Goal: Information Seeking & Learning: Learn about a topic

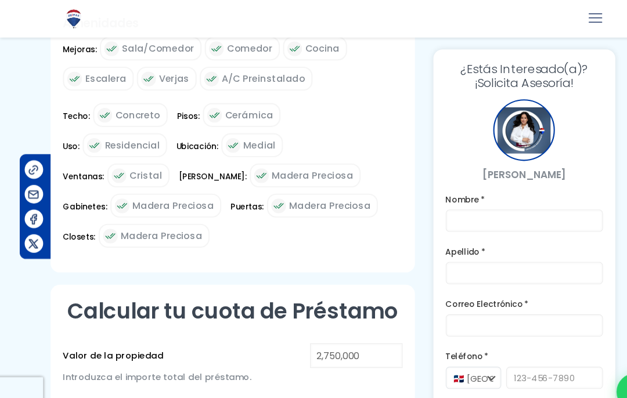
scroll to position [685, 0]
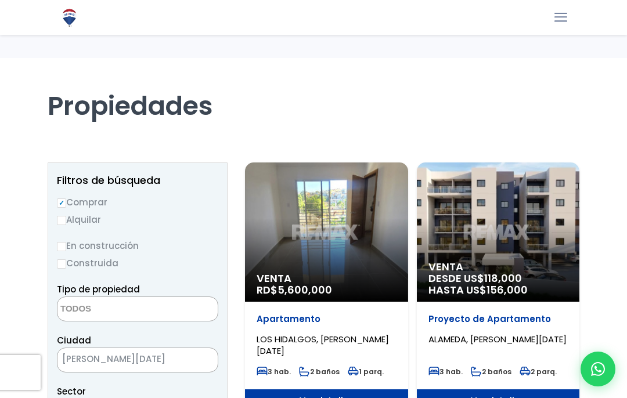
select select
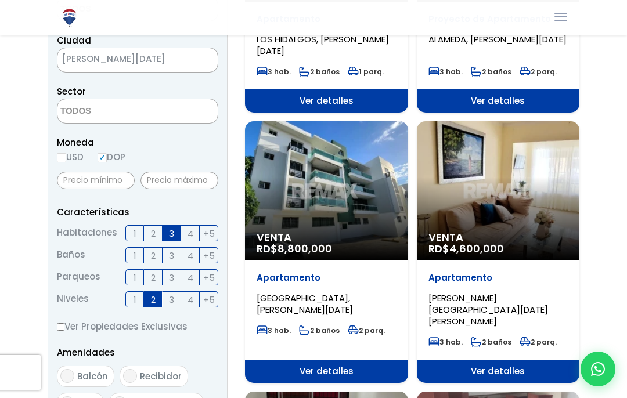
scroll to position [287, 0]
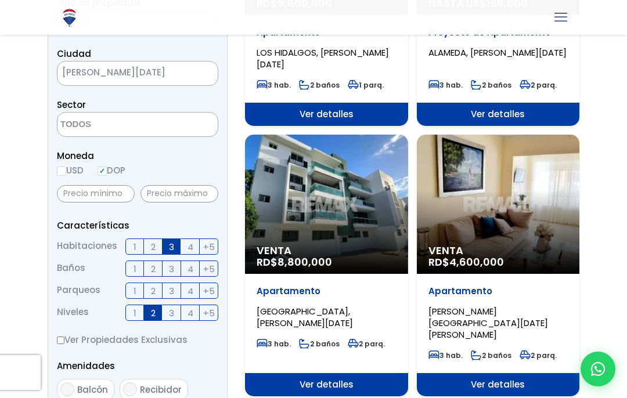
click at [138, 342] on label "Ver Propiedades Exclusivas" at bounding box center [137, 340] width 161 height 15
click at [64, 342] on input "Ver Propiedades Exclusivas" at bounding box center [61, 341] width 8 height 8
click at [173, 312] on span "3" at bounding box center [171, 313] width 5 height 15
click at [0, 0] on input "3" at bounding box center [0, 0] width 0 height 0
click at [54, 340] on aside "Filtros de búsqueda Comprar Alquilar En construcción Construida Tipo de propied…" at bounding box center [138, 271] width 180 height 791
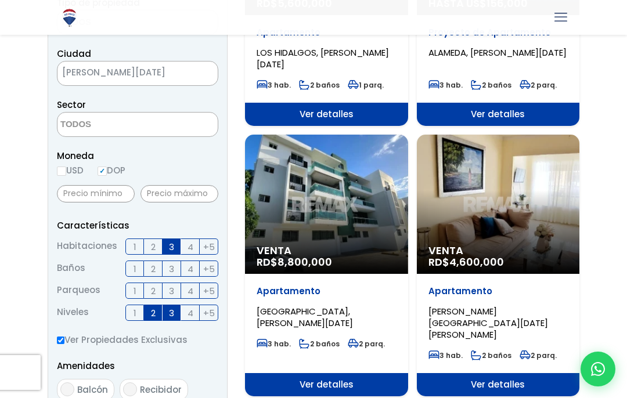
click at [64, 340] on input "Ver Propiedades Exclusivas" at bounding box center [61, 341] width 8 height 8
checkbox input "false"
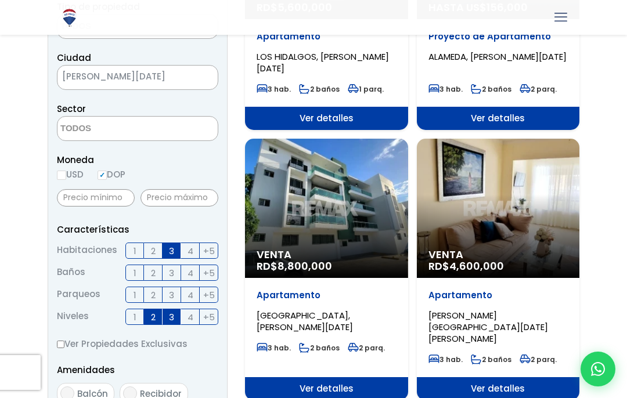
scroll to position [282, 0]
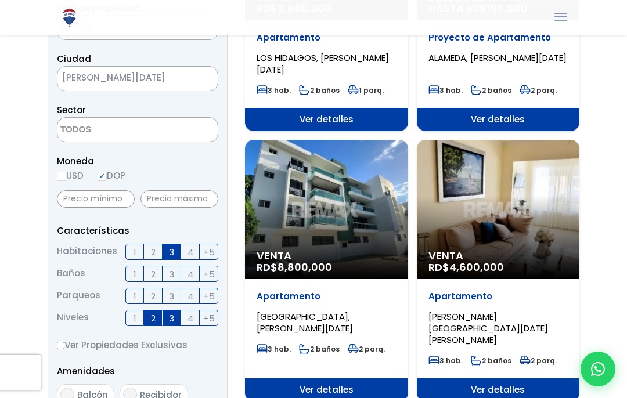
click at [350, 253] on span "Venta" at bounding box center [327, 256] width 140 height 12
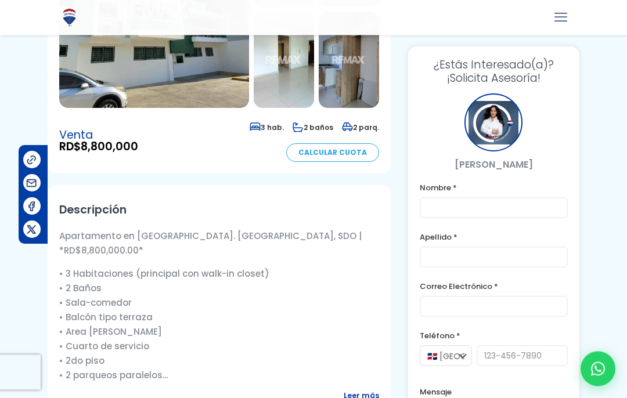
scroll to position [246, 0]
click at [359, 392] on span "Leer más" at bounding box center [361, 396] width 35 height 15
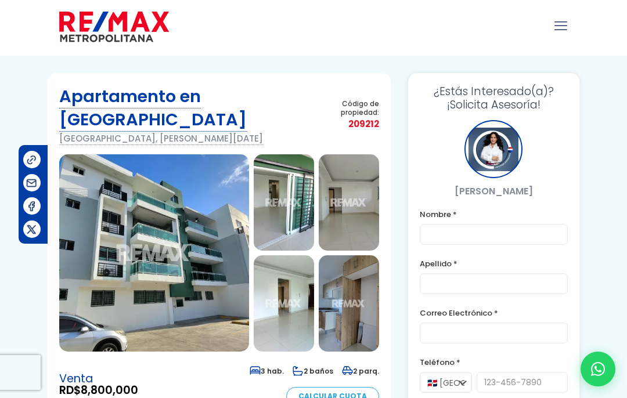
scroll to position [0, 0]
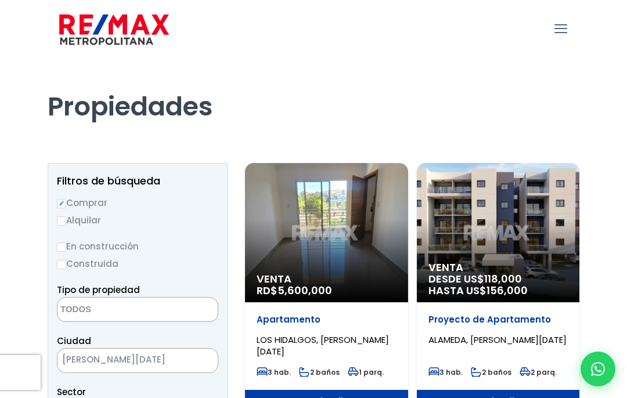
select select
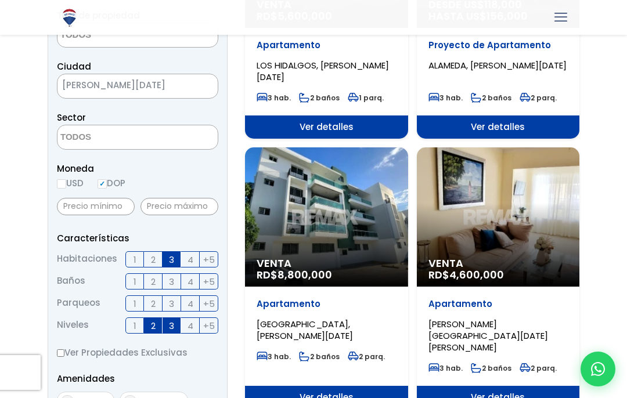
scroll to position [273, 0]
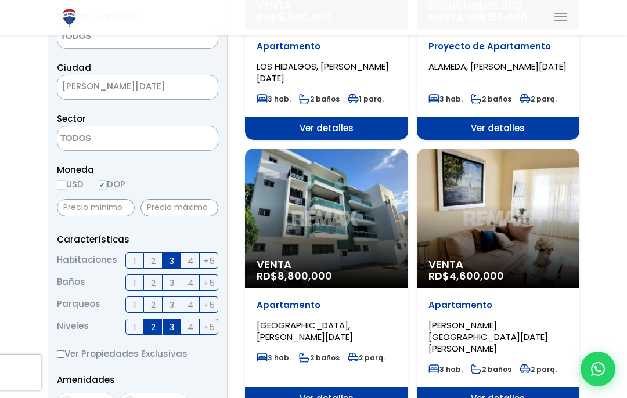
click at [548, 258] on div "Venta RD$ 4,600,000" at bounding box center [498, 218] width 163 height 139
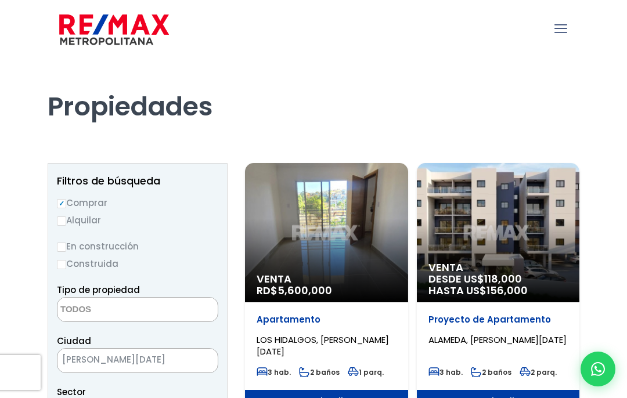
select select
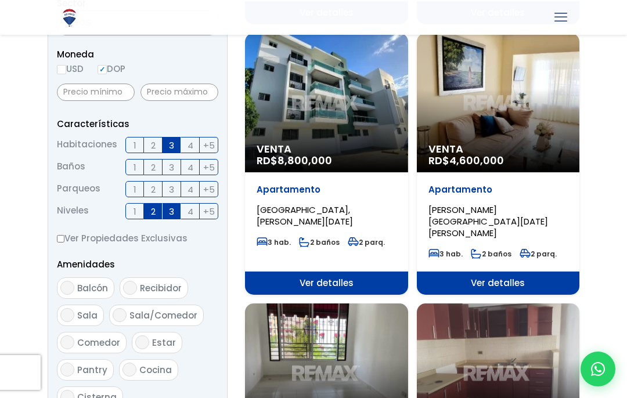
scroll to position [388, 0]
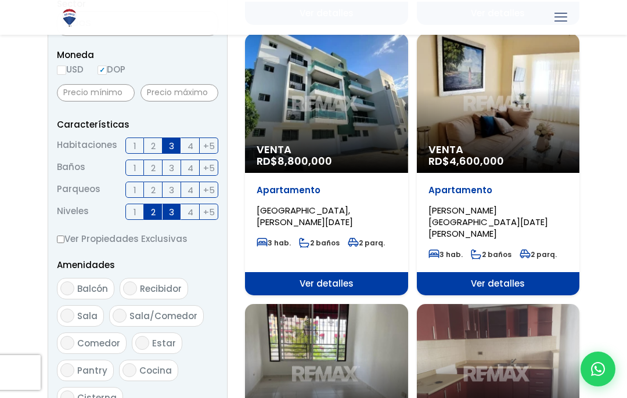
click at [158, 142] on label "2" at bounding box center [153, 146] width 19 height 16
click at [0, 0] on input "2" at bounding box center [0, 0] width 0 height 0
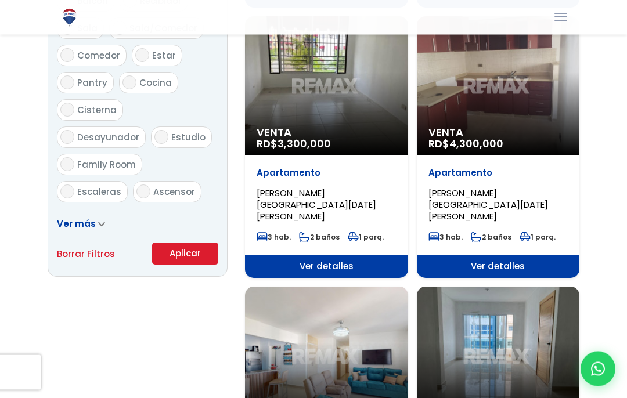
scroll to position [674, 0]
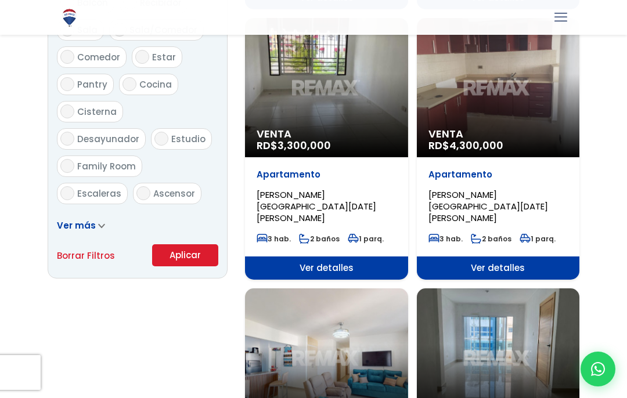
click at [179, 245] on button "Aplicar" at bounding box center [185, 256] width 66 height 22
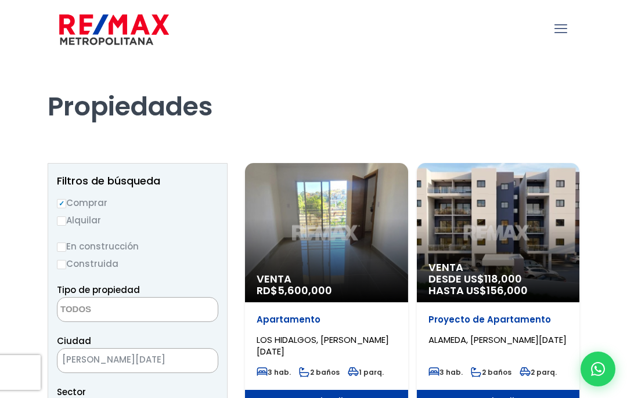
select select
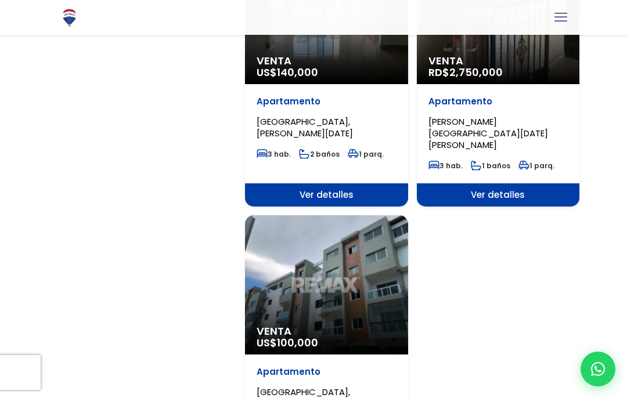
scroll to position [1288, 0]
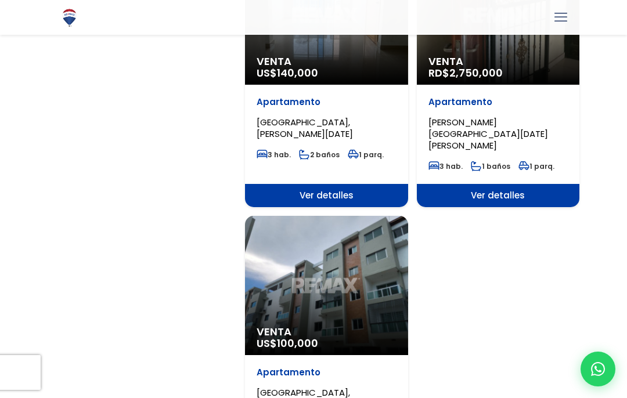
click at [377, 279] on div "Venta US$ 100,000" at bounding box center [326, 285] width 163 height 139
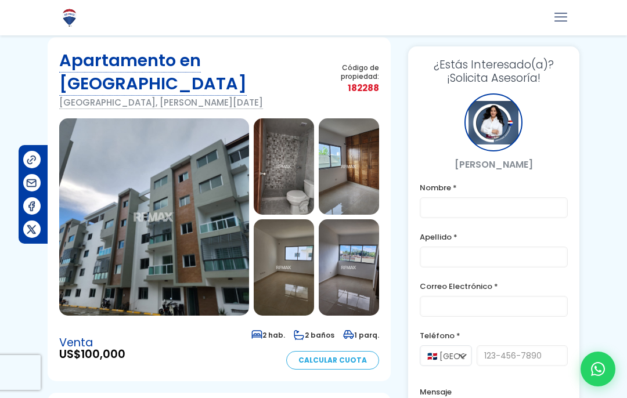
scroll to position [36, 0]
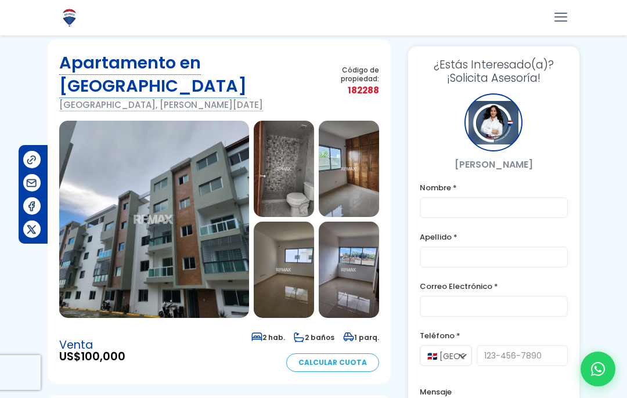
click at [190, 226] on img at bounding box center [154, 220] width 190 height 198
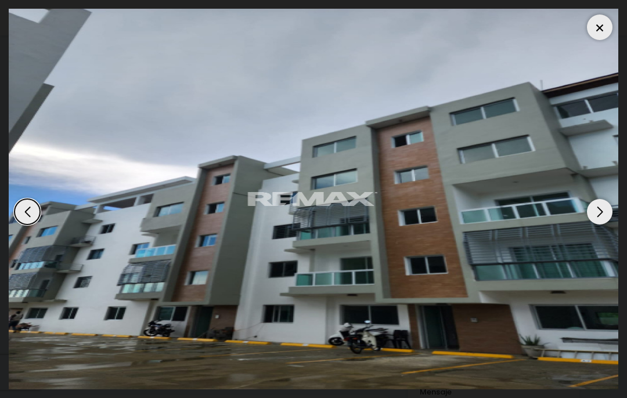
click at [605, 212] on div "Next slide" at bounding box center [600, 212] width 26 height 26
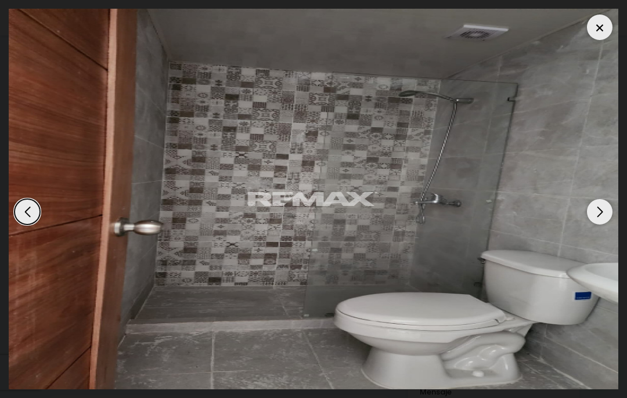
click at [605, 210] on div "Next slide" at bounding box center [600, 212] width 26 height 26
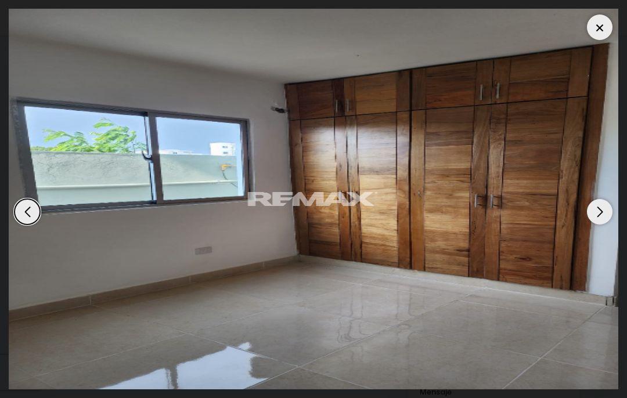
click at [34, 213] on div "Previous slide" at bounding box center [28, 212] width 26 height 26
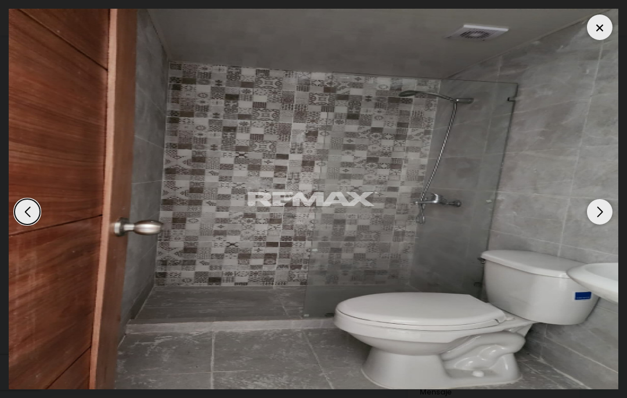
click at [608, 213] on div "Next slide" at bounding box center [600, 212] width 26 height 26
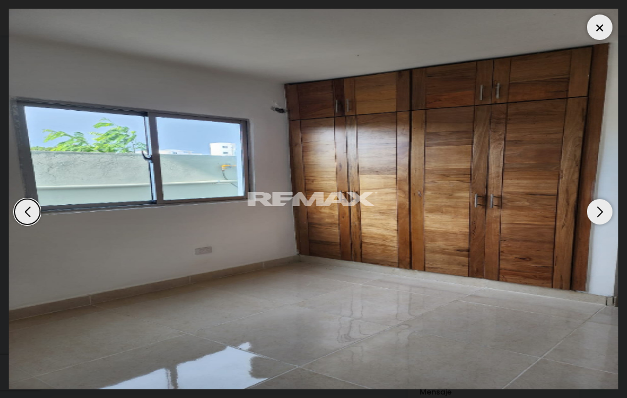
click at [606, 216] on div "Next slide" at bounding box center [600, 212] width 26 height 26
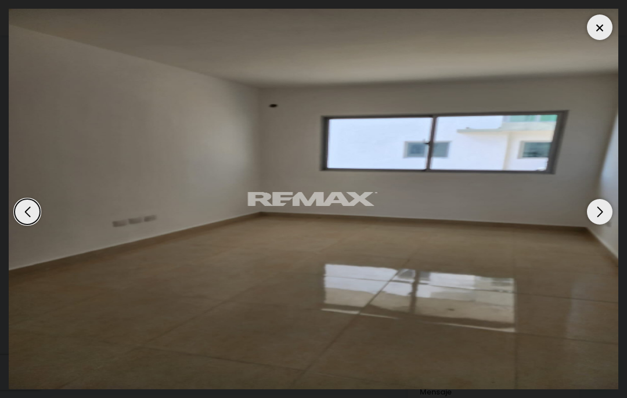
click at [607, 216] on div "Next slide" at bounding box center [600, 212] width 26 height 26
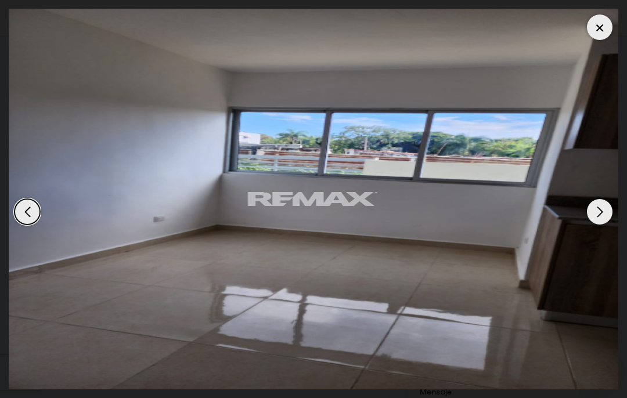
click at [608, 214] on div "Next slide" at bounding box center [600, 212] width 26 height 26
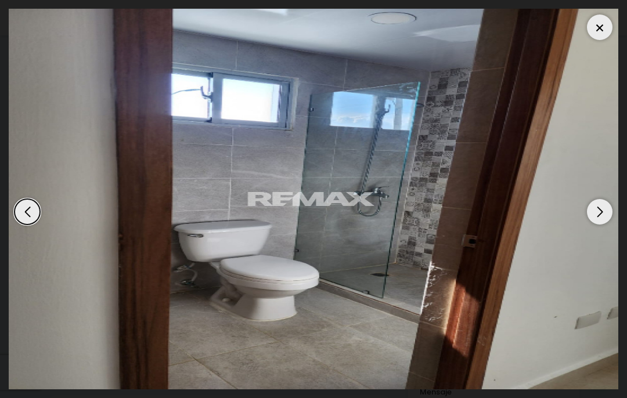
click at [606, 215] on div "Next slide" at bounding box center [600, 212] width 26 height 26
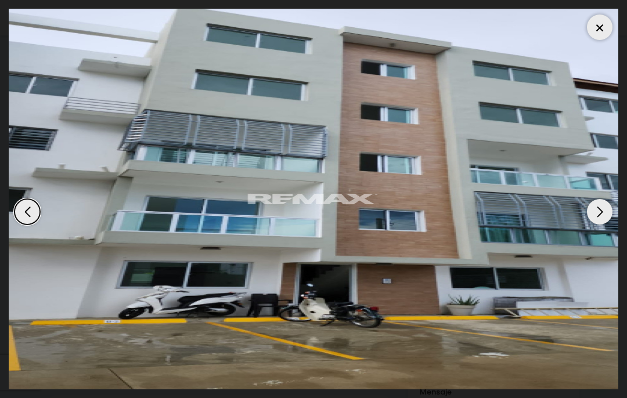
click at [609, 213] on div "Next slide" at bounding box center [600, 212] width 26 height 26
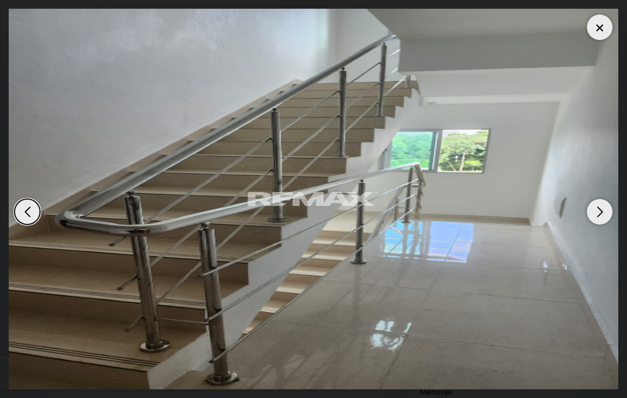
click at [604, 213] on div "Next slide" at bounding box center [600, 212] width 26 height 26
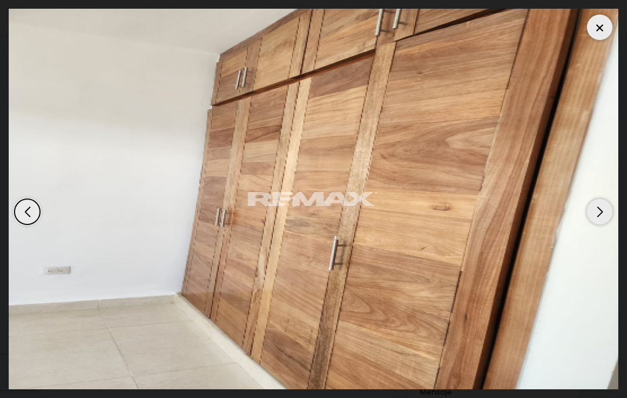
click at [603, 217] on div "Next slide" at bounding box center [600, 212] width 26 height 26
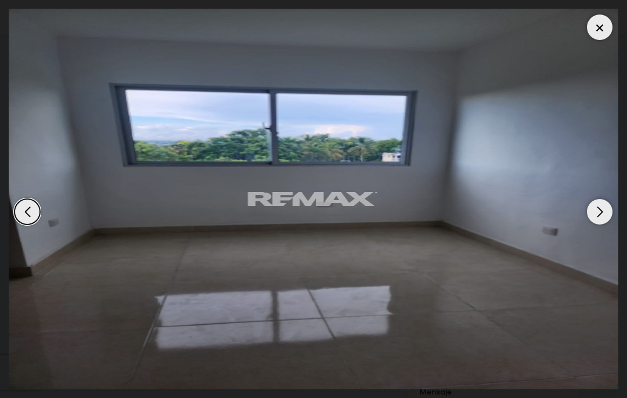
click at [602, 216] on div "Next slide" at bounding box center [600, 212] width 26 height 26
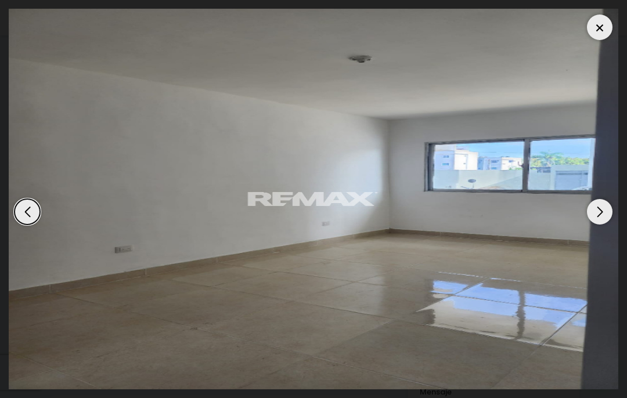
click at [604, 216] on div "Next slide" at bounding box center [600, 212] width 26 height 26
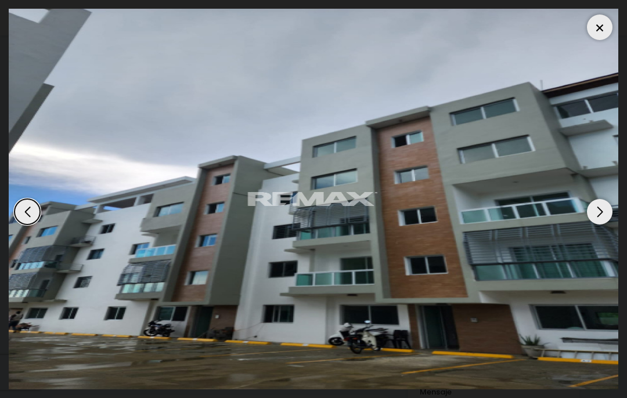
click at [601, 217] on div "Next slide" at bounding box center [600, 212] width 26 height 26
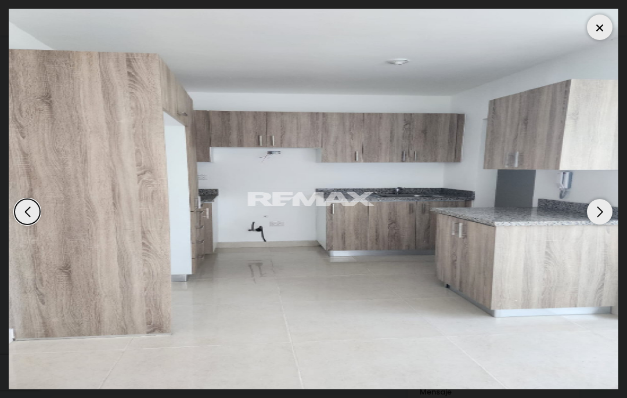
click at [603, 217] on div "Next slide" at bounding box center [600, 212] width 26 height 26
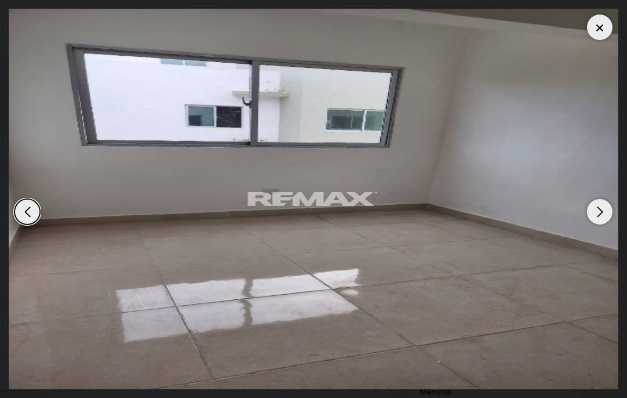
click at [604, 218] on div "Next slide" at bounding box center [600, 212] width 26 height 26
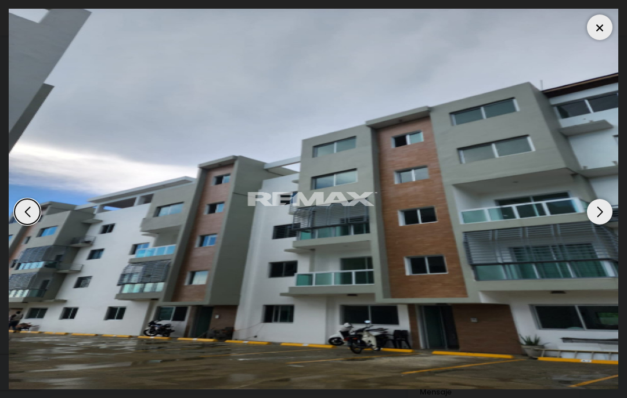
click at [602, 220] on div "Next slide" at bounding box center [600, 212] width 26 height 26
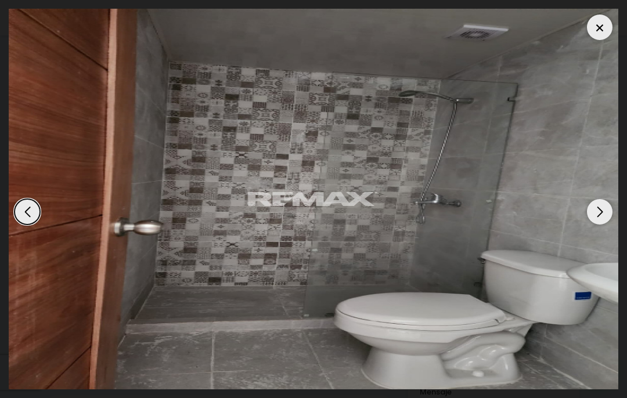
click at [605, 218] on div "Next slide" at bounding box center [600, 212] width 26 height 26
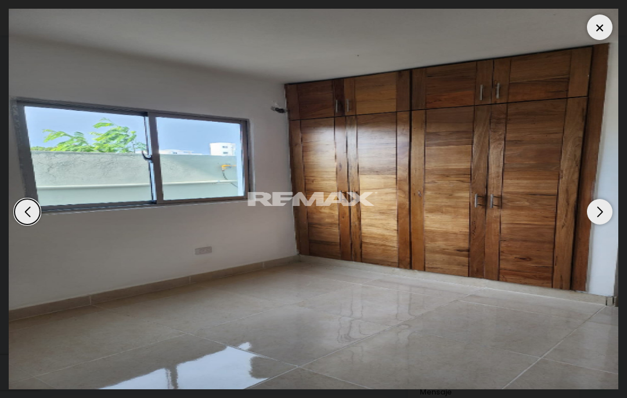
click at [604, 218] on div "Next slide" at bounding box center [600, 212] width 26 height 26
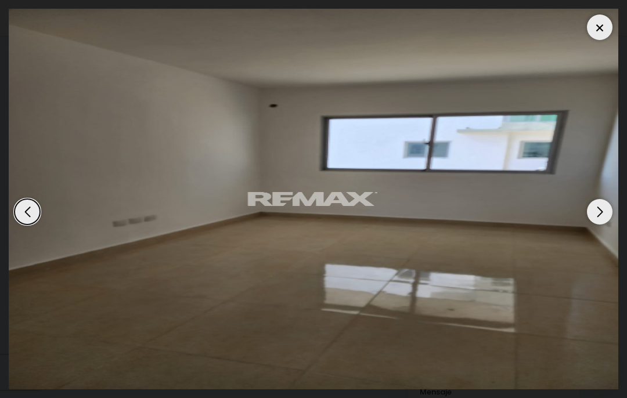
click at [604, 218] on div "Next slide" at bounding box center [600, 212] width 26 height 26
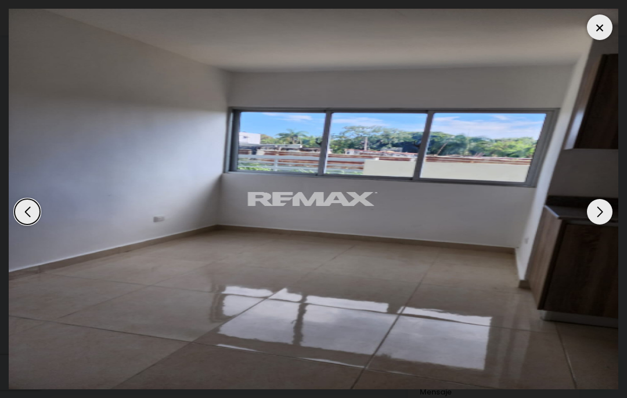
click at [603, 219] on div "Next slide" at bounding box center [600, 212] width 26 height 26
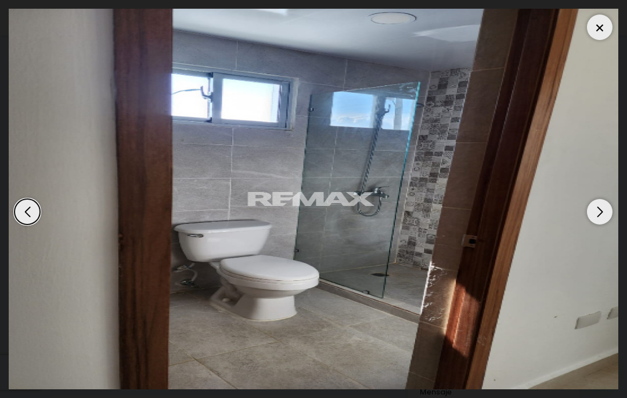
click at [605, 217] on div "Next slide" at bounding box center [600, 212] width 26 height 26
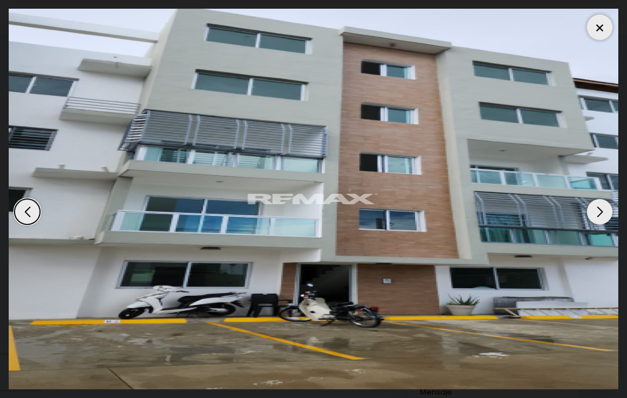
click at [602, 221] on div "Next slide" at bounding box center [600, 212] width 26 height 26
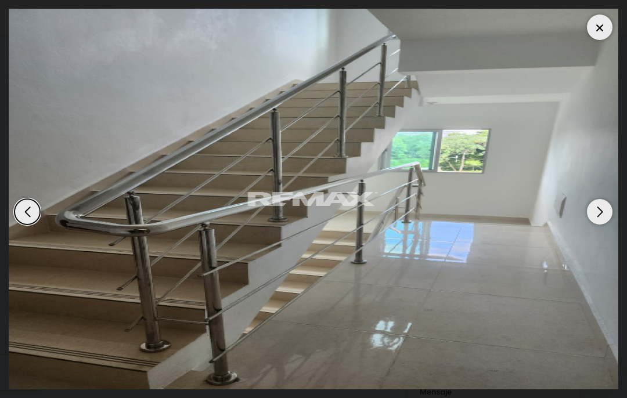
click at [605, 218] on div "Next slide" at bounding box center [600, 212] width 26 height 26
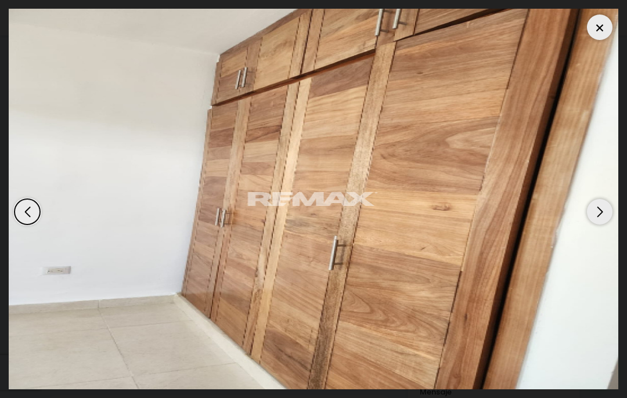
click at [605, 218] on div "Next slide" at bounding box center [600, 212] width 26 height 26
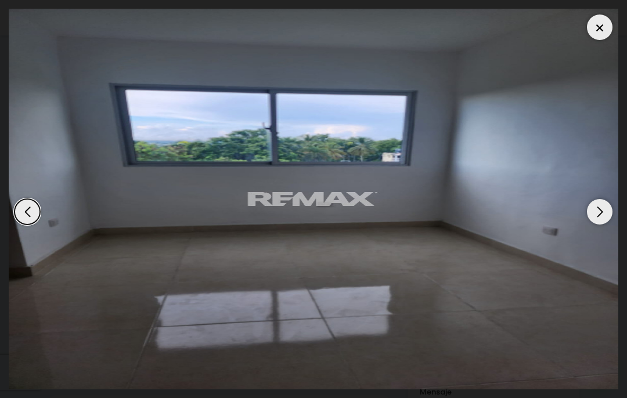
click at [604, 219] on div "Next slide" at bounding box center [600, 212] width 26 height 26
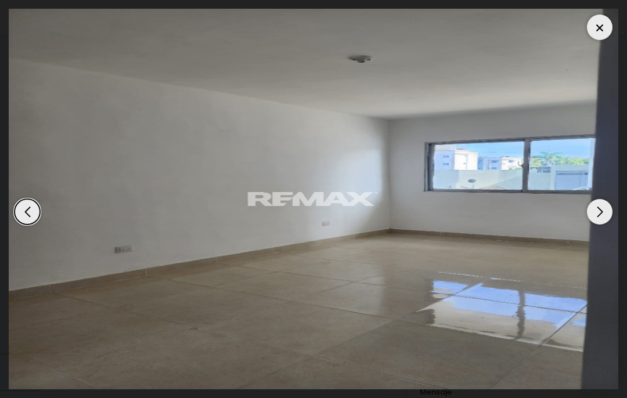
click at [605, 217] on div "Next slide" at bounding box center [600, 212] width 26 height 26
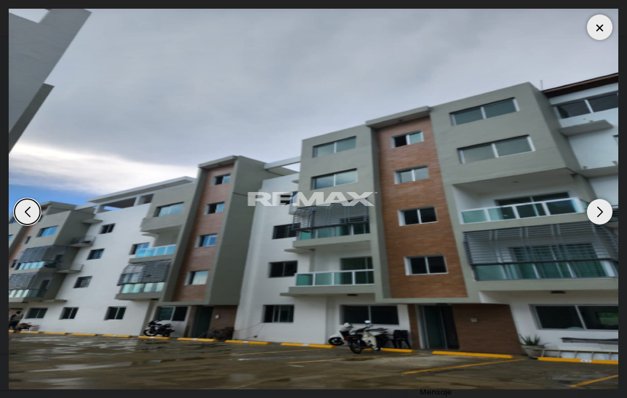
click at [605, 31] on div at bounding box center [600, 28] width 26 height 26
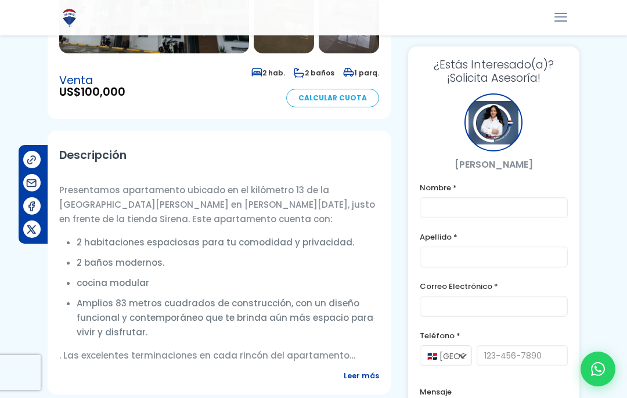
scroll to position [325, 0]
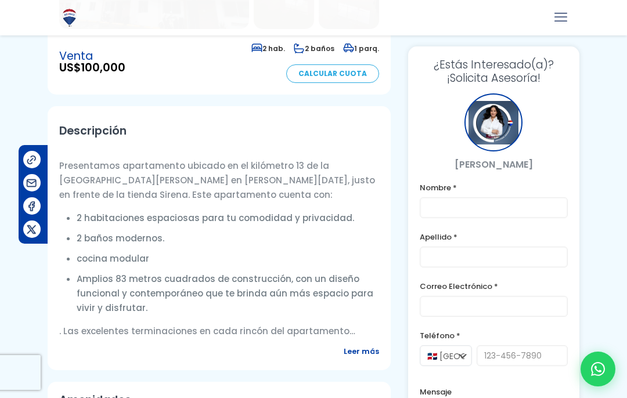
click at [366, 359] on span "Leer más" at bounding box center [361, 351] width 35 height 15
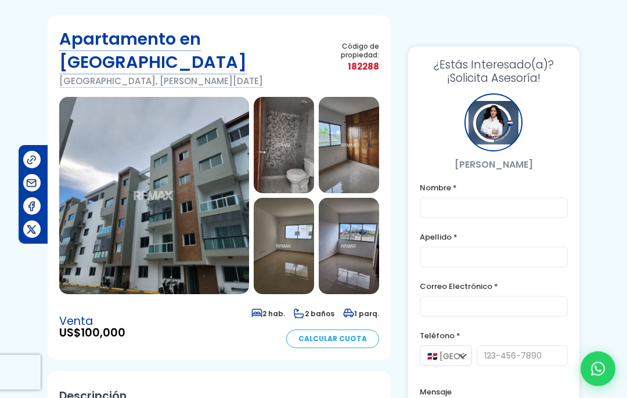
scroll to position [0, 0]
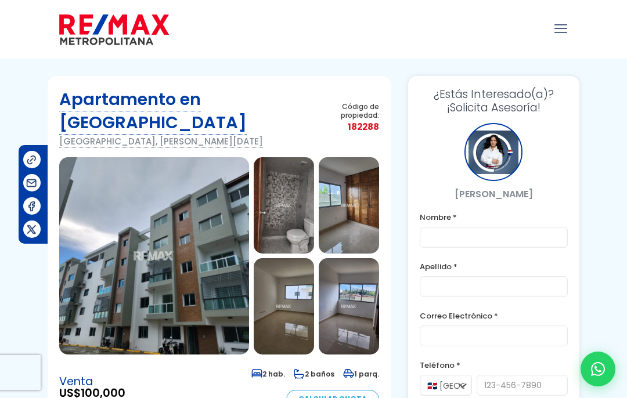
click at [88, 316] on img at bounding box center [154, 256] width 190 height 198
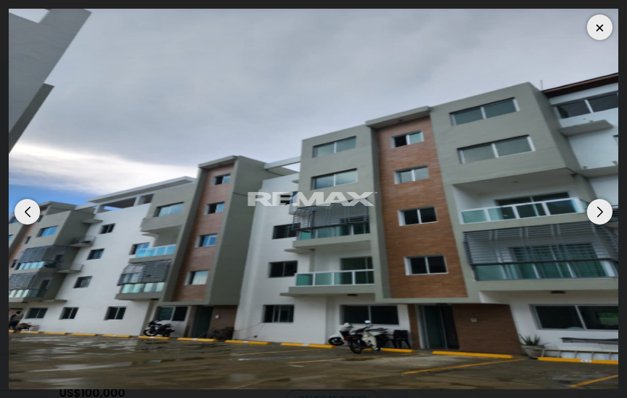
click at [600, 38] on div at bounding box center [600, 28] width 26 height 26
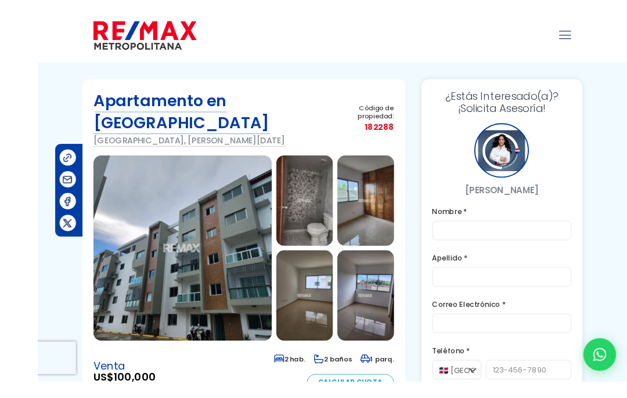
scroll to position [1, 0]
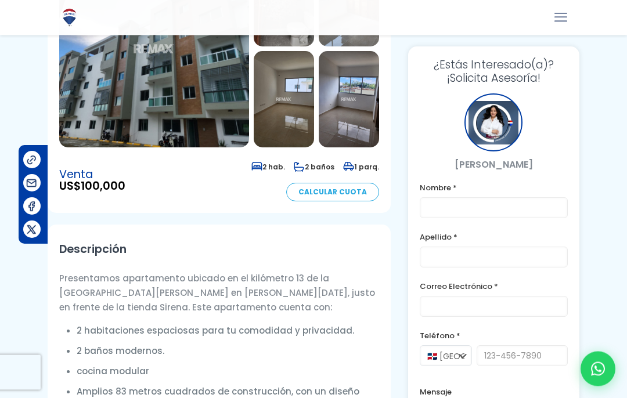
scroll to position [0, 0]
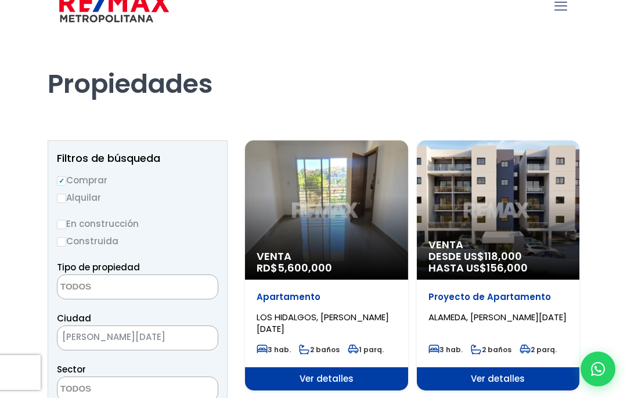
scroll to position [23, 0]
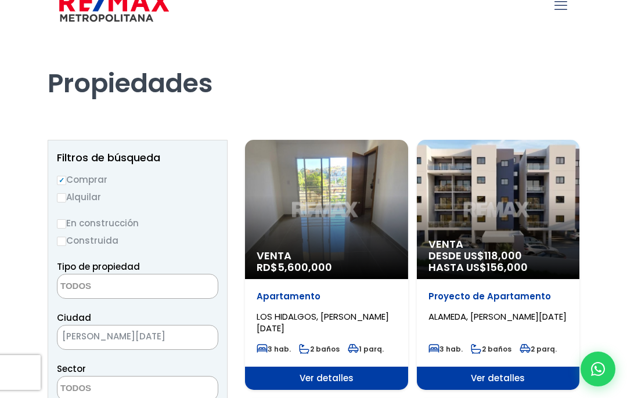
click at [65, 285] on textarea "Search" at bounding box center [114, 287] width 113 height 25
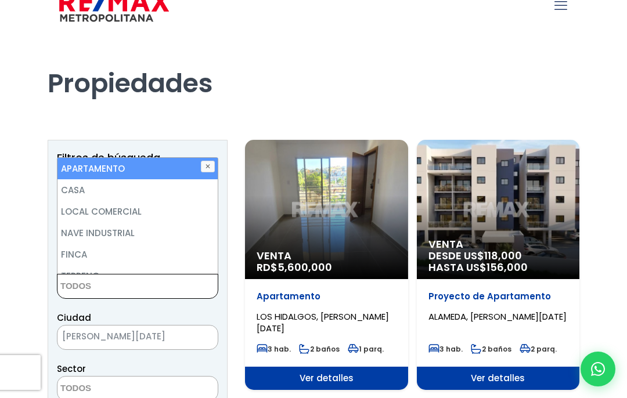
scroll to position [23, 0]
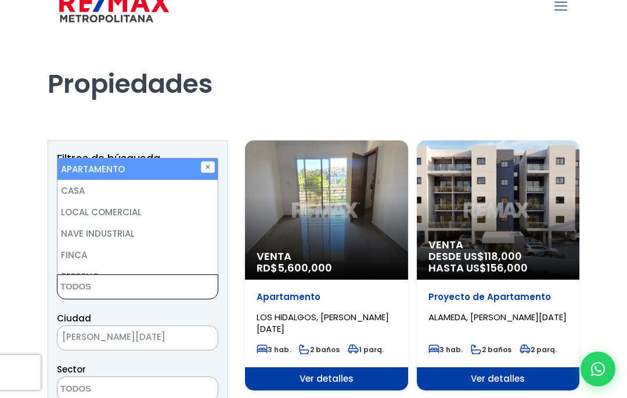
click at [75, 190] on li "CASA" at bounding box center [138, 190] width 160 height 21
select select "house"
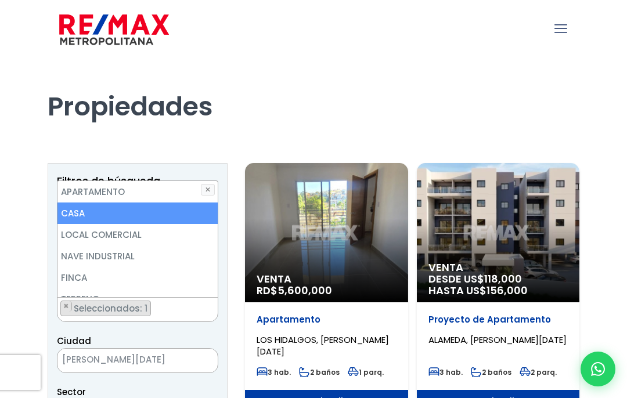
scroll to position [0, 0]
click at [543, 365] on div "Proyecto de Apartamento ALAMEDA, SANTO DOMINGO OESTE 3 hab. 2 baños 2 parq." at bounding box center [498, 347] width 163 height 88
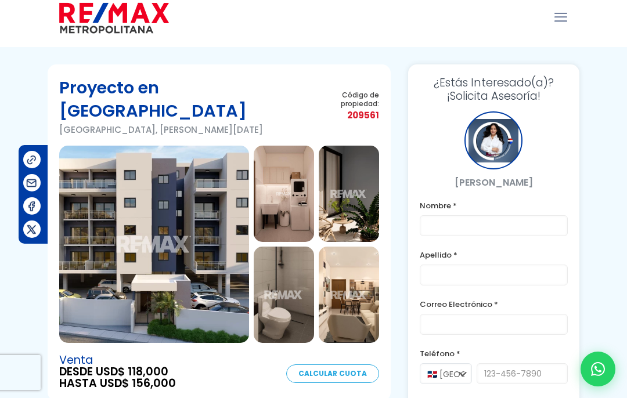
scroll to position [21, 0]
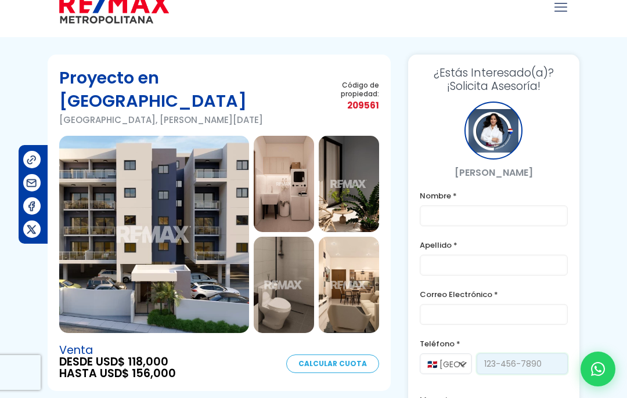
click at [539, 370] on input "tel" at bounding box center [522, 364] width 91 height 21
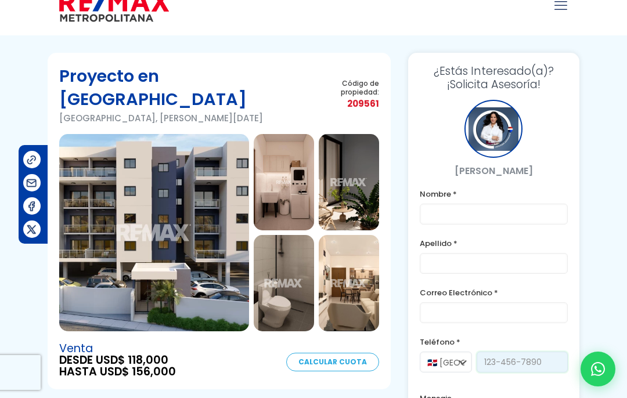
scroll to position [0, 0]
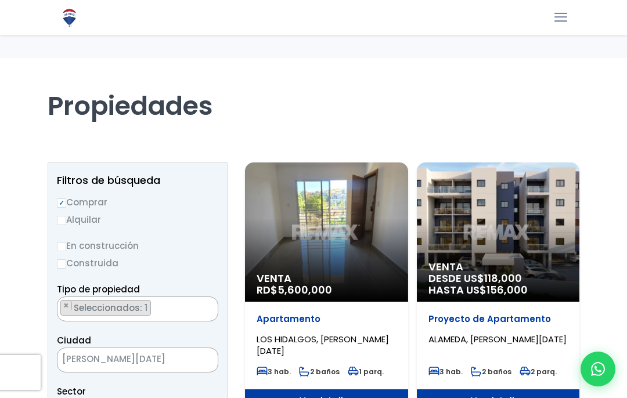
select select "house"
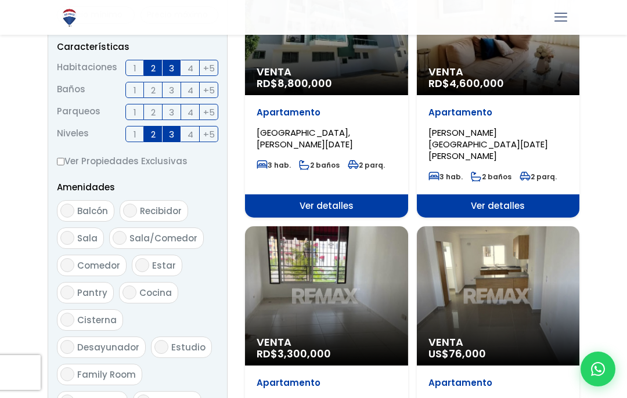
scroll to position [465, 0]
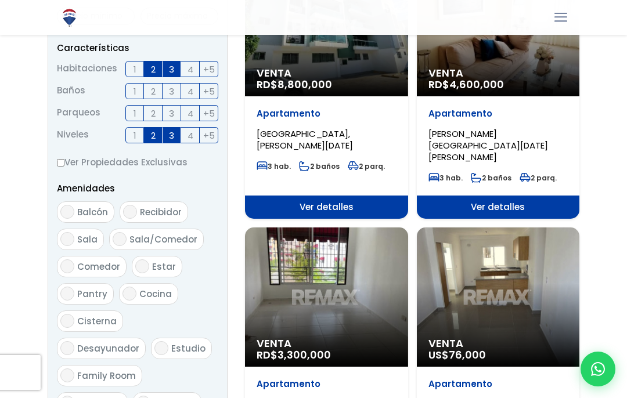
click at [356, 312] on div "Venta RD$ 3,300,000" at bounding box center [326, 297] width 163 height 139
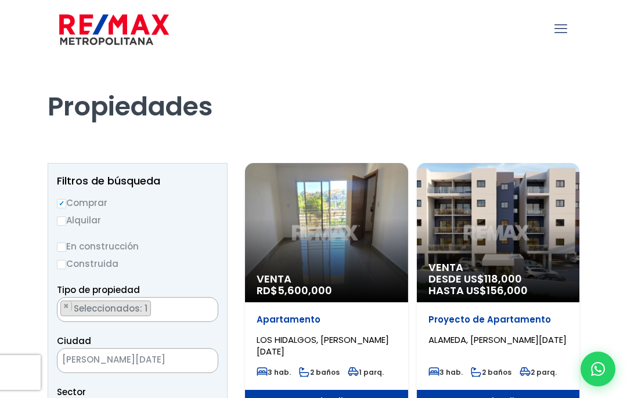
select select "house"
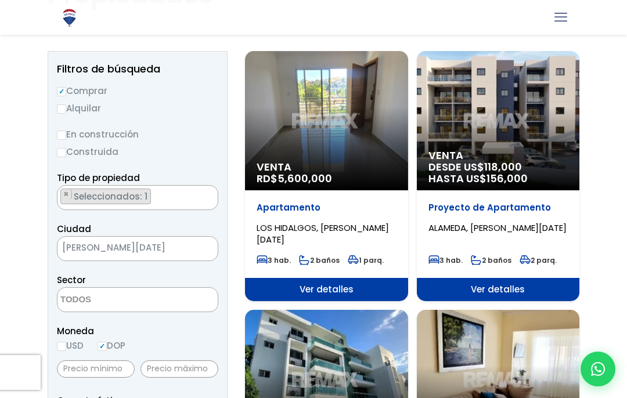
scroll to position [110, 0]
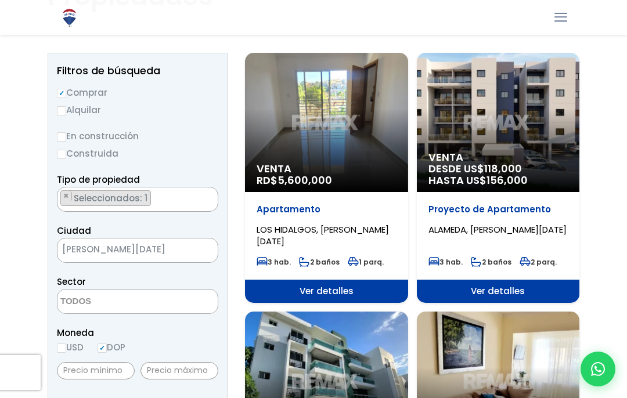
click at [69, 254] on span "[PERSON_NAME][DATE]" at bounding box center [123, 250] width 131 height 16
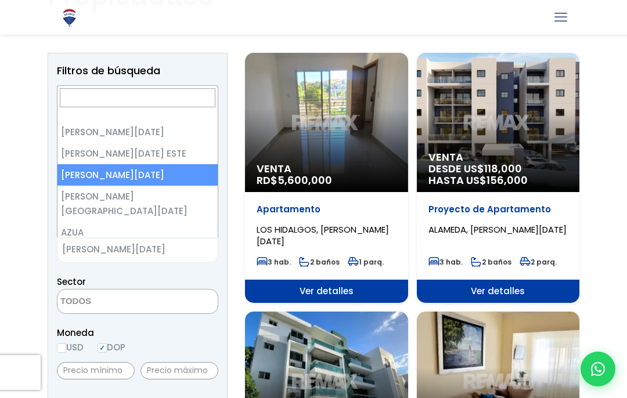
select select "150"
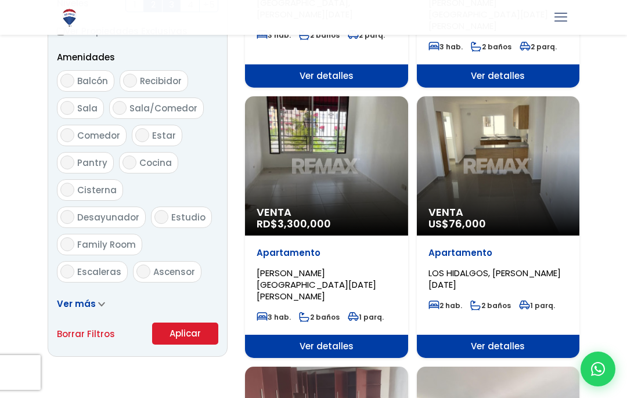
scroll to position [597, 0]
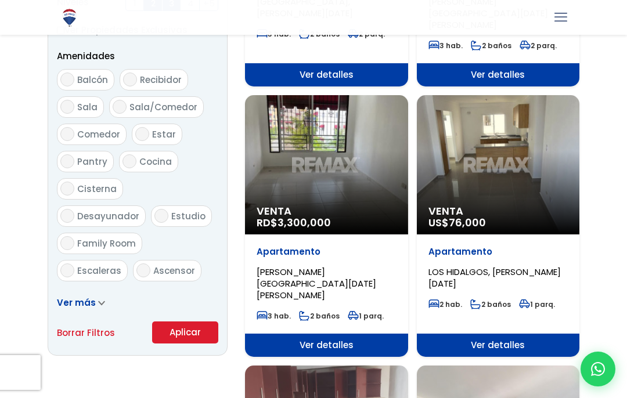
click at [167, 335] on button "Aplicar" at bounding box center [185, 333] width 66 height 22
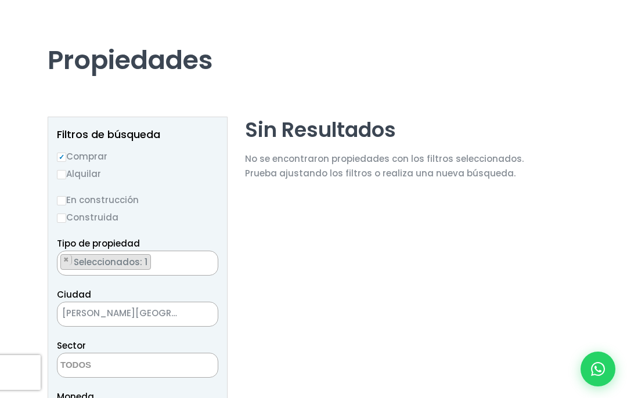
scroll to position [45, 0]
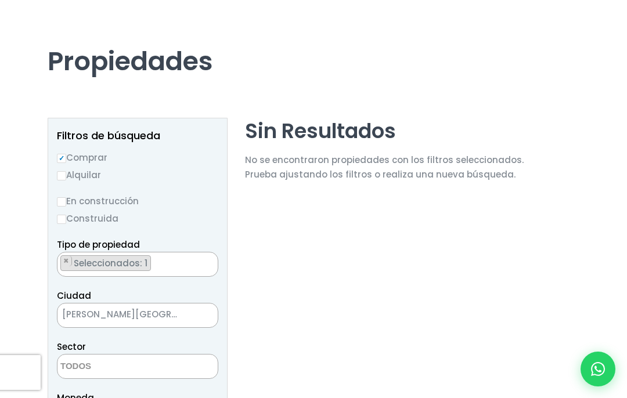
click at [95, 261] on span "Seleccionados: 1" at bounding box center [112, 263] width 78 height 12
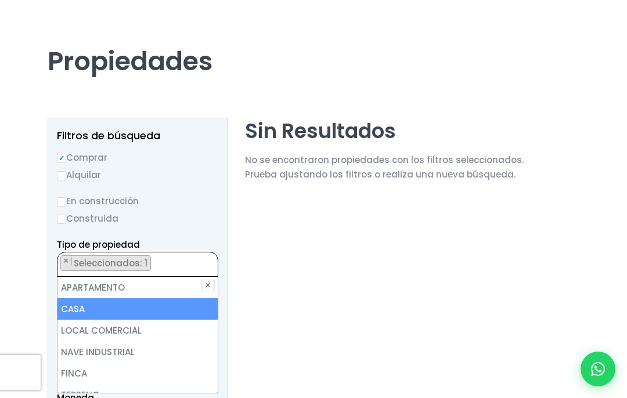
click at [76, 285] on li "APARTAMENTO" at bounding box center [138, 287] width 160 height 21
select select "apartment"
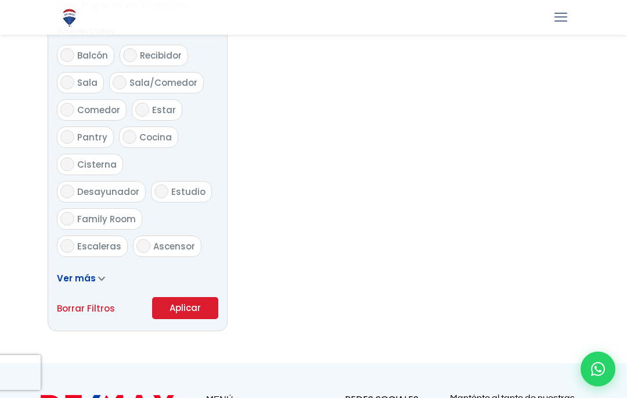
scroll to position [617, 0]
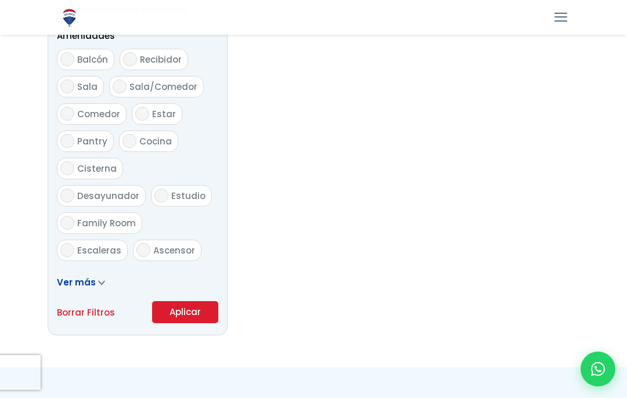
click at [170, 310] on button "Aplicar" at bounding box center [185, 312] width 66 height 22
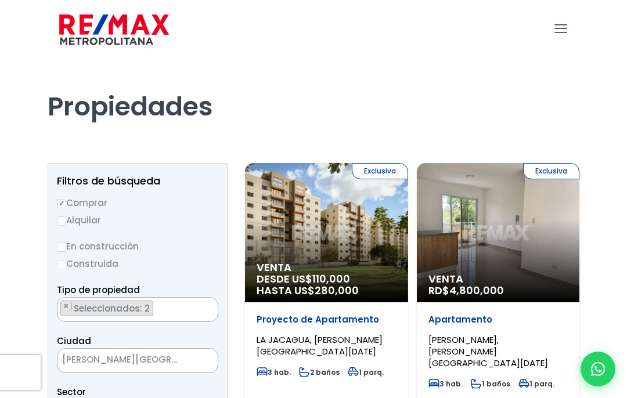
click at [91, 356] on span "[PERSON_NAME][GEOGRAPHIC_DATA][DATE]" at bounding box center [123, 360] width 131 height 16
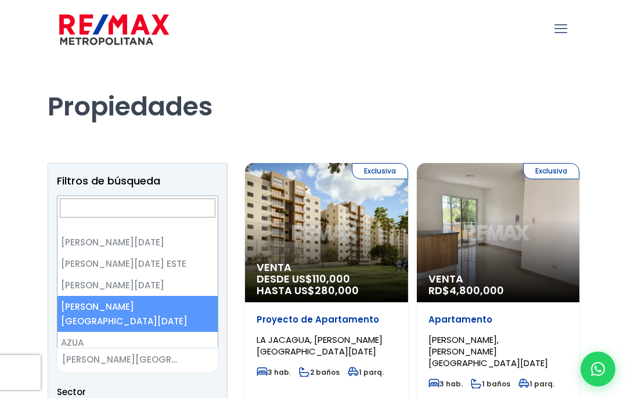
select select "1"
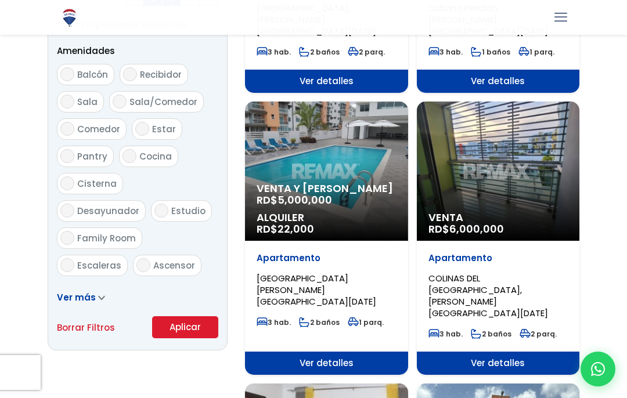
scroll to position [601, 0]
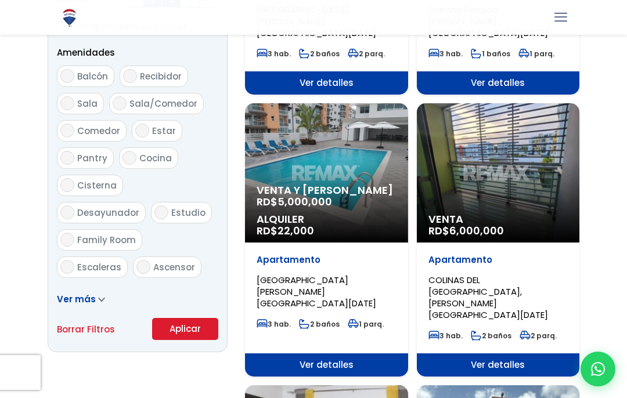
click at [174, 325] on button "Aplicar" at bounding box center [185, 329] width 66 height 22
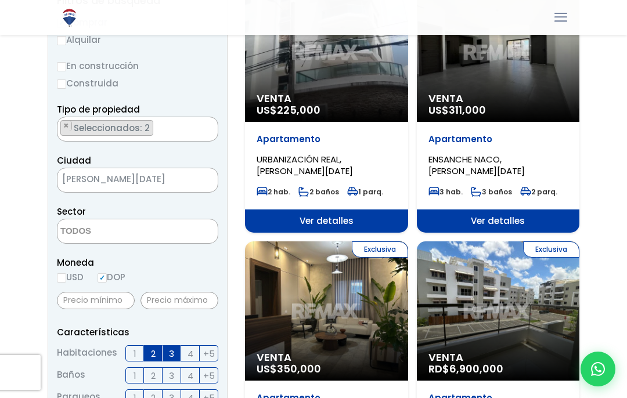
scroll to position [179, 0]
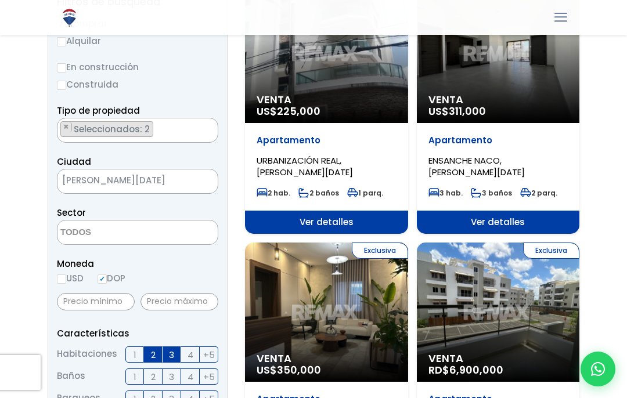
click at [84, 128] on span "Seleccionados: 2" at bounding box center [113, 129] width 80 height 12
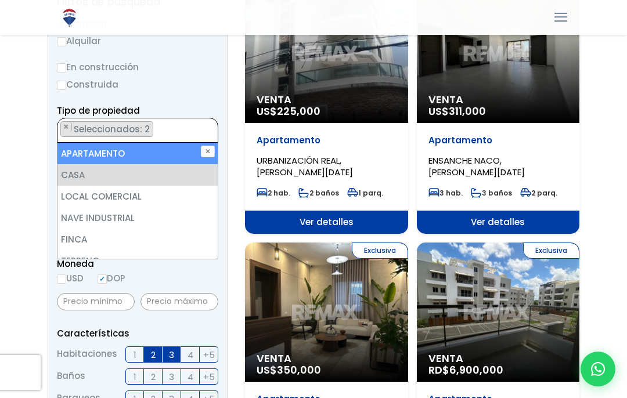
scroll to position [178, 0]
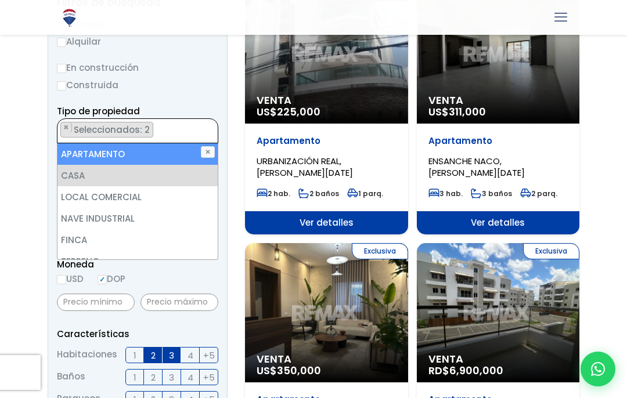
click at [77, 180] on li "CASA" at bounding box center [138, 175] width 160 height 21
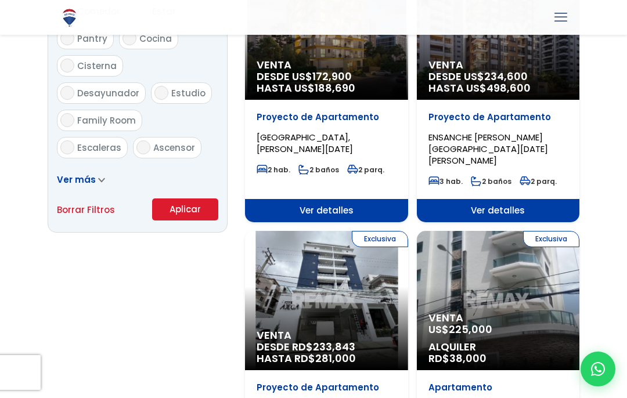
scroll to position [679, 0]
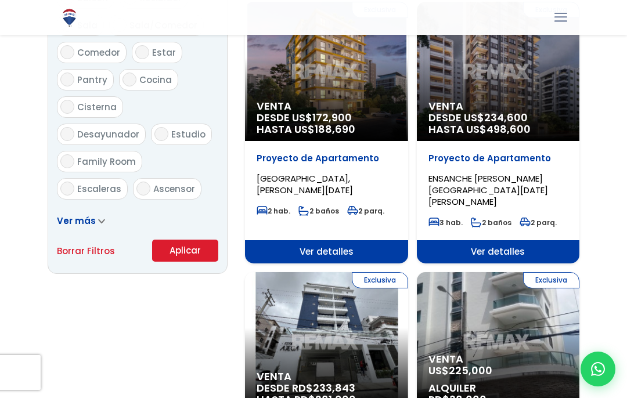
click at [170, 246] on button "Aplicar" at bounding box center [185, 251] width 66 height 22
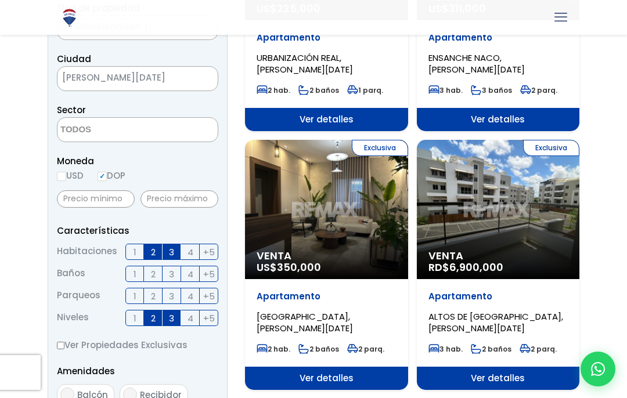
scroll to position [287, 0]
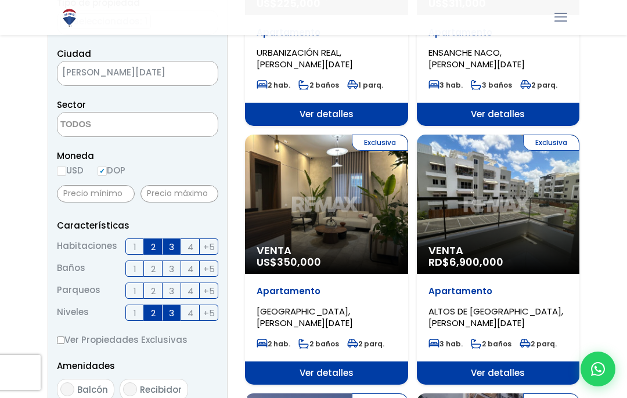
click at [539, 226] on div "Exclusiva Venta RD$ 6,900,000" at bounding box center [498, 204] width 163 height 139
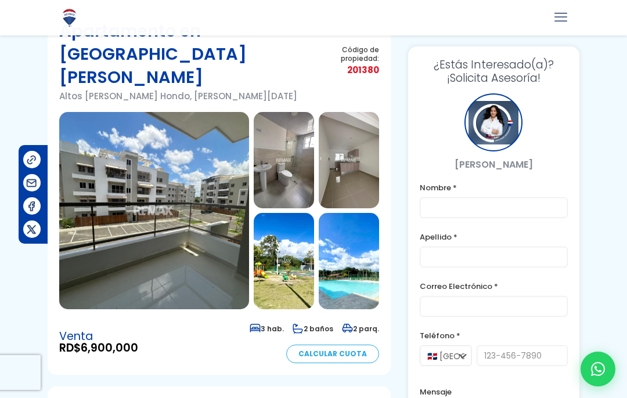
scroll to position [67, 0]
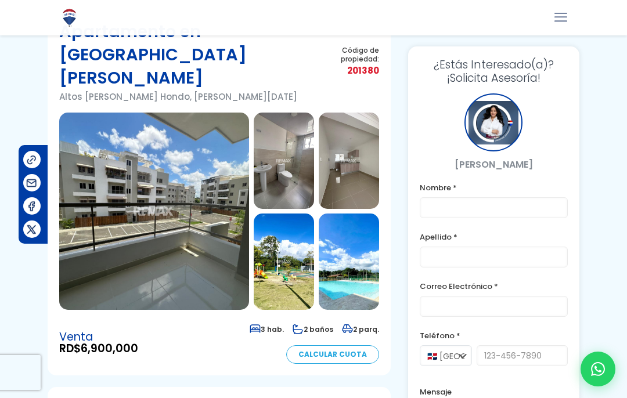
click at [95, 245] on img at bounding box center [154, 212] width 190 height 198
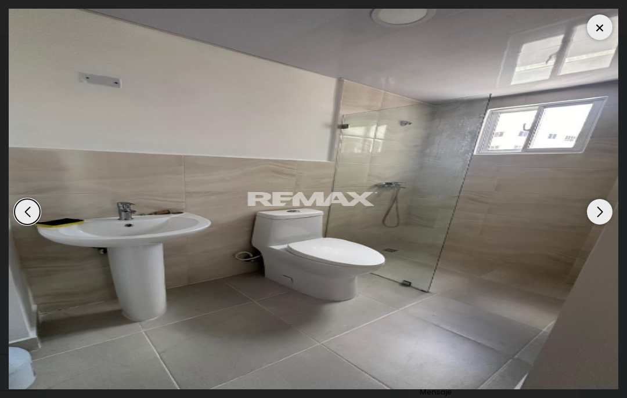
click at [601, 30] on div at bounding box center [600, 28] width 26 height 26
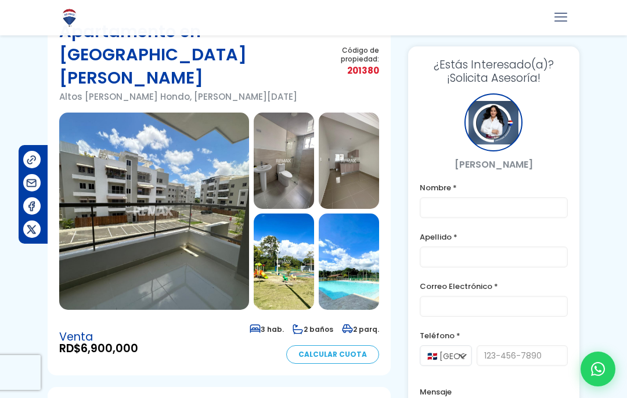
click at [300, 245] on img at bounding box center [284, 262] width 60 height 96
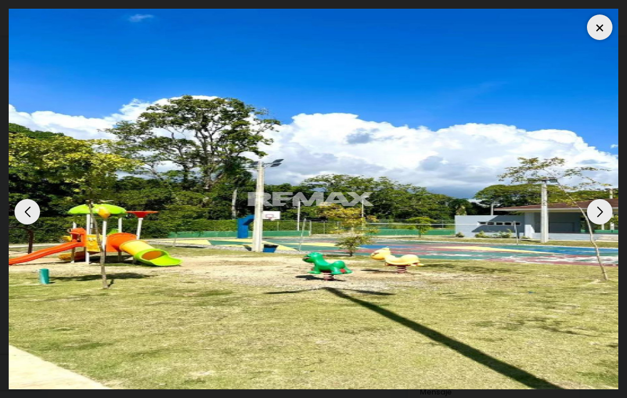
click at [605, 204] on div "Next slide" at bounding box center [600, 212] width 26 height 26
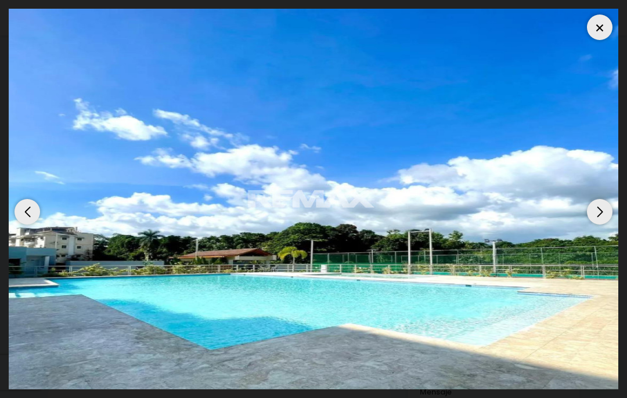
click at [602, 213] on div "Next slide" at bounding box center [600, 212] width 26 height 26
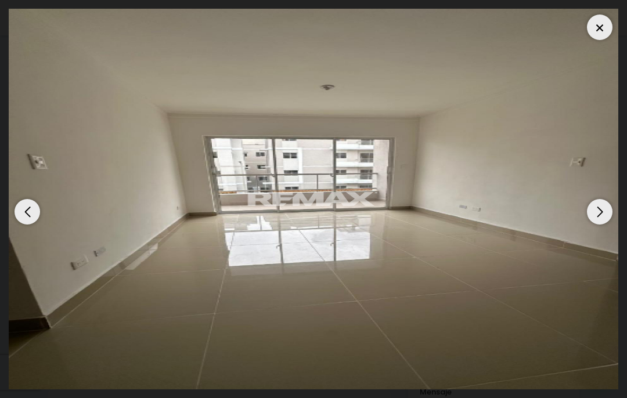
click at [601, 206] on div "Next slide" at bounding box center [600, 212] width 26 height 26
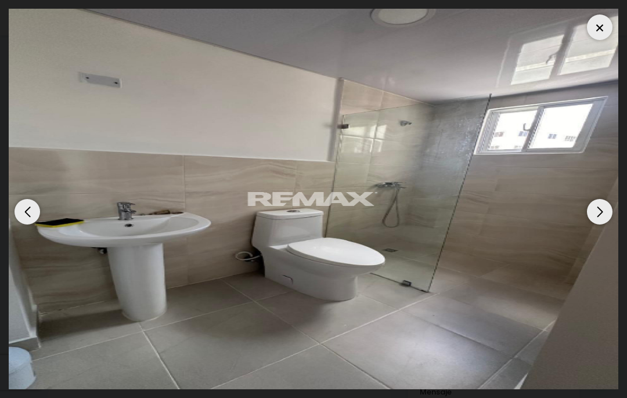
click at [594, 211] on div "Next slide" at bounding box center [600, 212] width 26 height 26
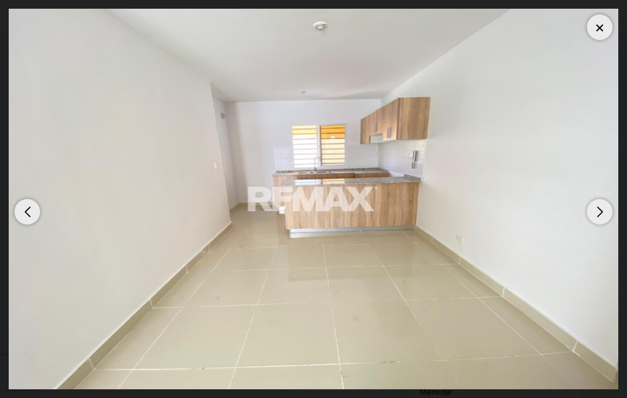
click at [598, 210] on div "Next slide" at bounding box center [600, 212] width 26 height 26
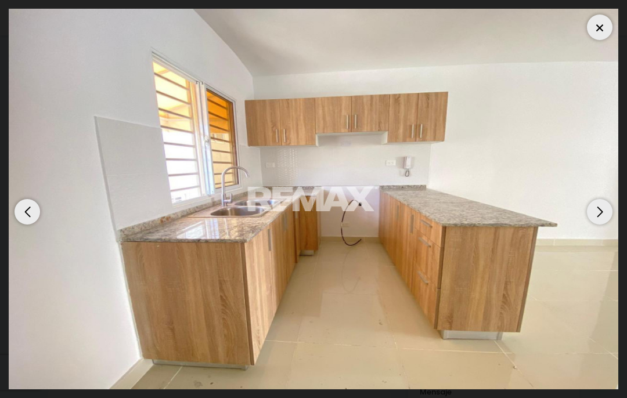
click at [603, 210] on div "Next slide" at bounding box center [600, 212] width 26 height 26
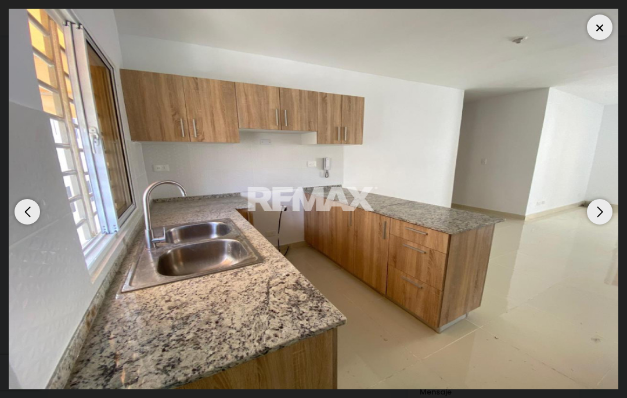
click at [602, 212] on div "Next slide" at bounding box center [600, 212] width 26 height 26
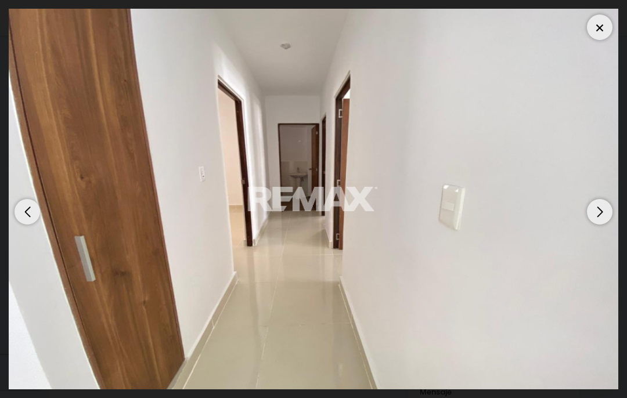
click at [606, 209] on div "Next slide" at bounding box center [600, 212] width 26 height 26
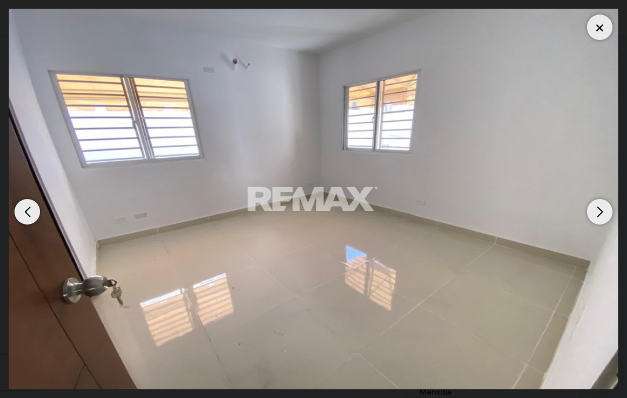
click at [601, 208] on div "Next slide" at bounding box center [600, 212] width 26 height 26
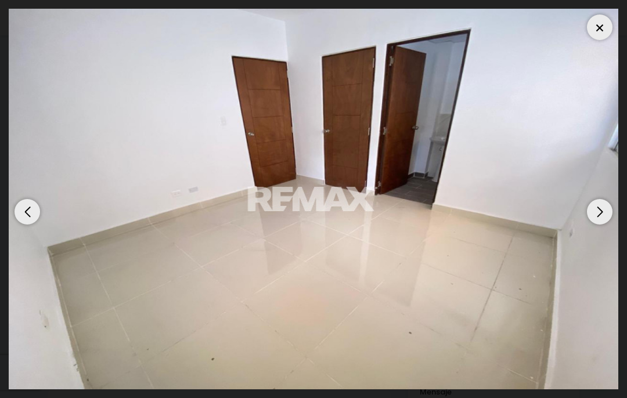
click at [604, 210] on div "Next slide" at bounding box center [600, 212] width 26 height 26
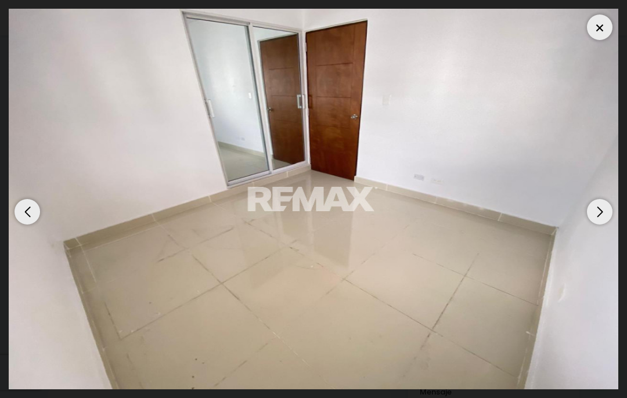
click at [605, 208] on div "Next slide" at bounding box center [600, 212] width 26 height 26
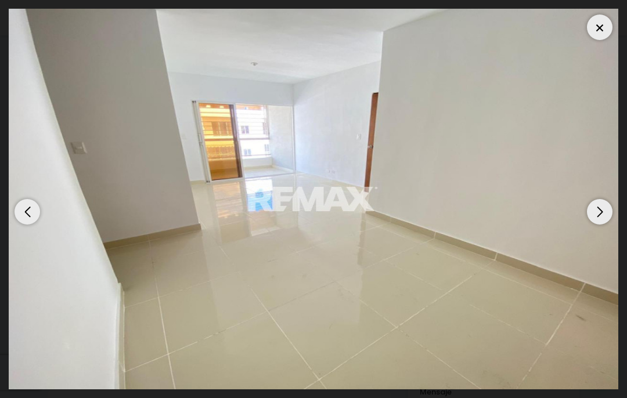
click at [605, 207] on div "Next slide" at bounding box center [600, 212] width 26 height 26
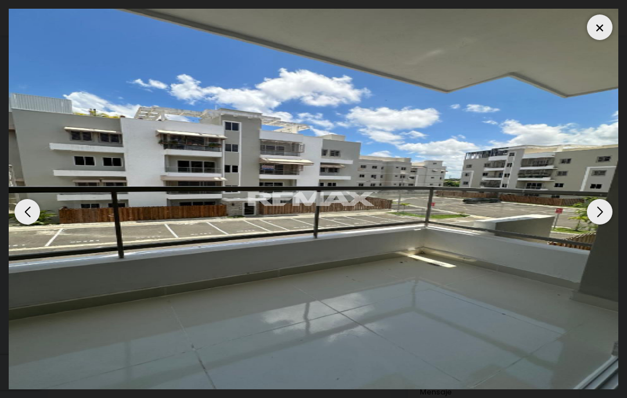
click at [604, 205] on div "Next slide" at bounding box center [600, 212] width 26 height 26
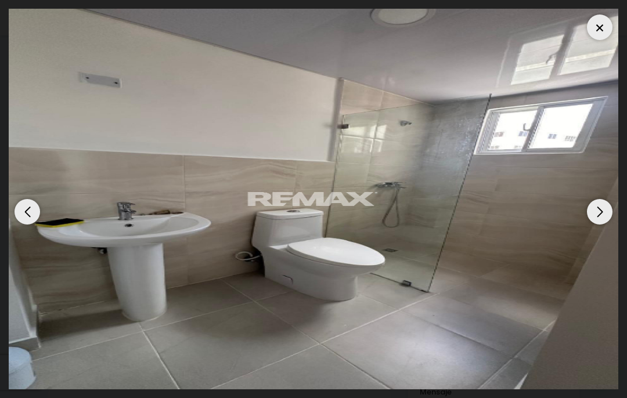
click at [27, 213] on div "Previous slide" at bounding box center [28, 212] width 26 height 26
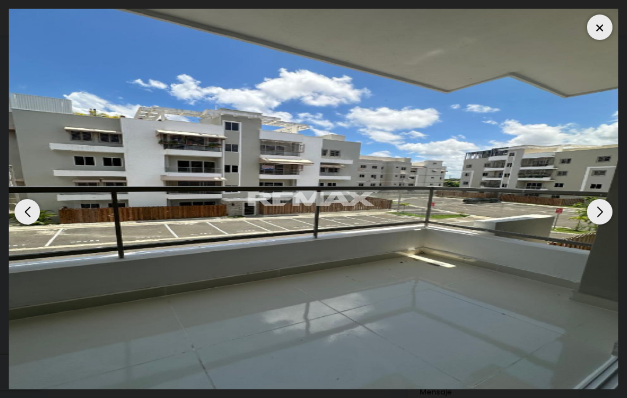
click at [599, 31] on div at bounding box center [600, 28] width 26 height 26
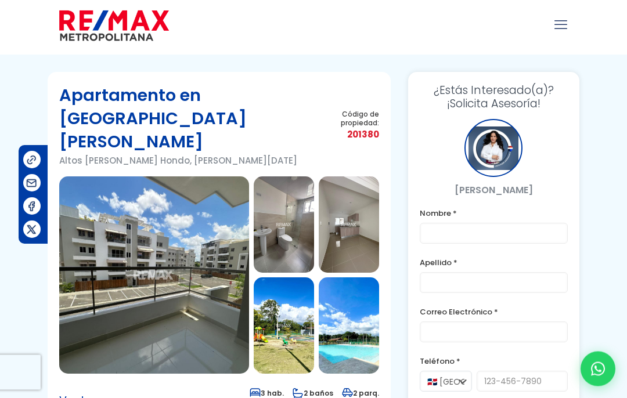
scroll to position [0, 0]
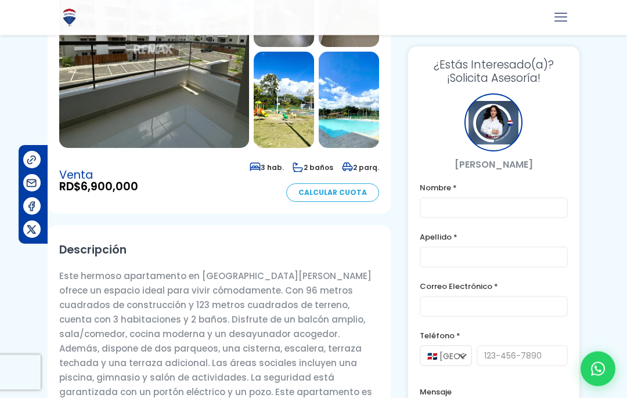
scroll to position [175, 0]
